Goal: Find specific page/section: Find specific page/section

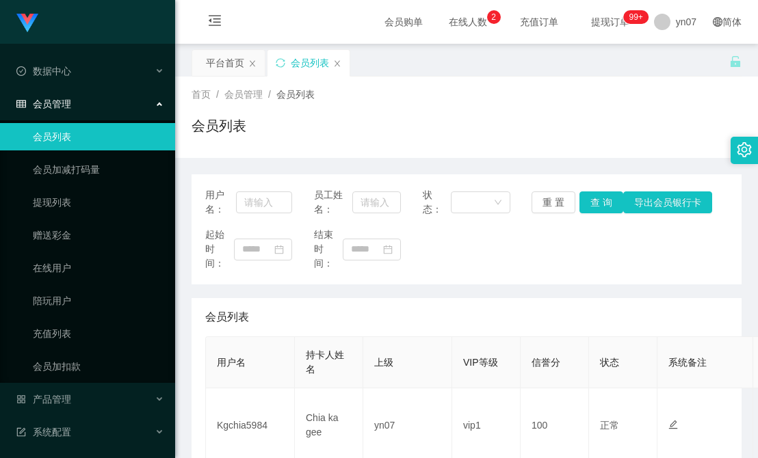
scroll to position [68, 0]
click at [238, 389] on td "Euc1020" at bounding box center [250, 426] width 89 height 75
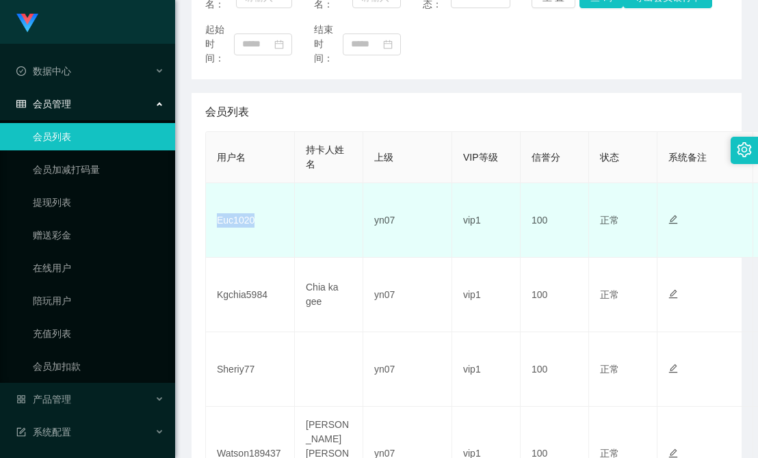
click at [233, 224] on td "Euc1020" at bounding box center [250, 220] width 89 height 75
click at [254, 218] on td "Euc1020" at bounding box center [250, 220] width 89 height 75
click at [252, 221] on td "Euc1020" at bounding box center [250, 220] width 89 height 75
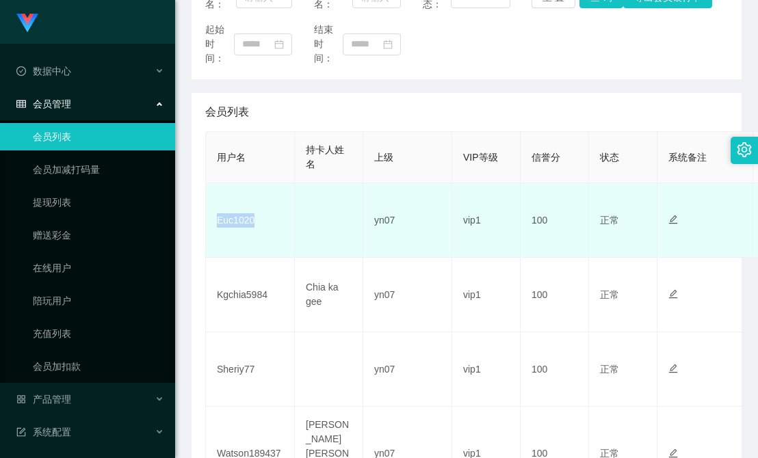
click at [243, 215] on td "Euc1020" at bounding box center [250, 220] width 89 height 75
click at [243, 220] on td "Euc1020" at bounding box center [250, 220] width 89 height 75
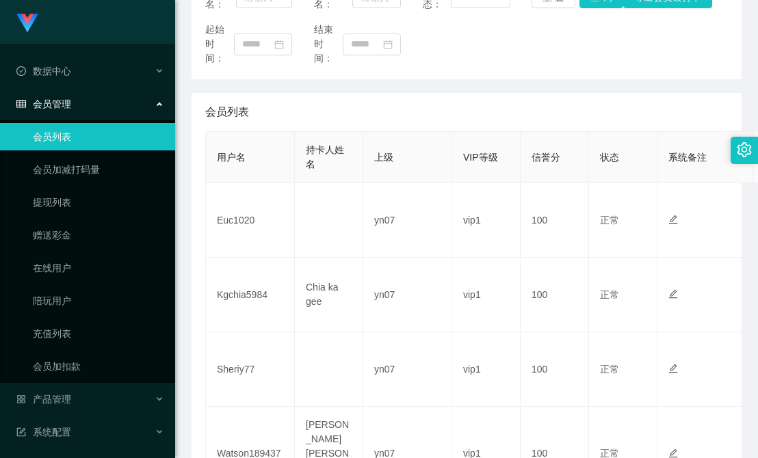
scroll to position [0, 0]
